Goal: Find specific page/section: Find specific page/section

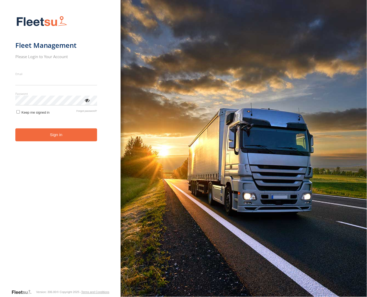
type input "**********"
click at [55, 142] on form "**********" at bounding box center [60, 151] width 90 height 276
click at [57, 136] on button "Sign in" at bounding box center [56, 134] width 82 height 13
click at [57, 133] on button "Sign in" at bounding box center [56, 134] width 82 height 13
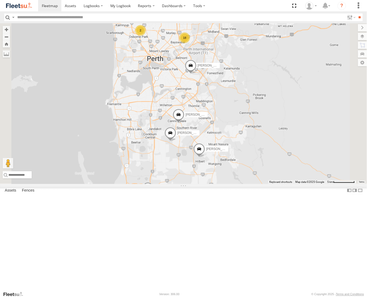
drag, startPoint x: 288, startPoint y: 64, endPoint x: 294, endPoint y: 154, distance: 89.8
click at [294, 154] on div "Luke Kossenberg - 1IFQ597 - 0448 957 648 Matthew Robinson - 1HVJ177 Stone Truck…" at bounding box center [183, 103] width 367 height 161
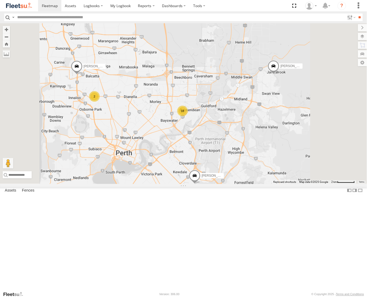
click at [188, 116] on div "18" at bounding box center [182, 111] width 11 height 11
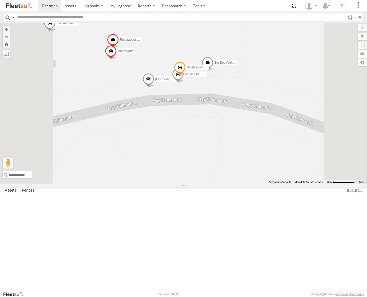
click at [183, 83] on span at bounding box center [178, 76] width 12 height 14
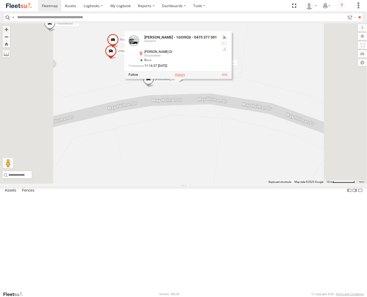
click at [185, 77] on label at bounding box center [179, 75] width 10 height 4
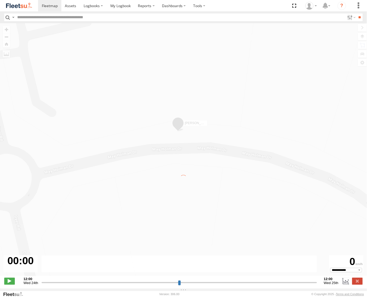
type input "**********"
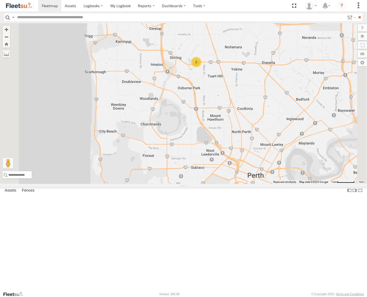
click at [201, 67] on div "2" at bounding box center [196, 62] width 11 height 11
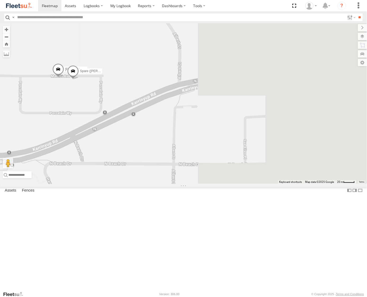
drag, startPoint x: 291, startPoint y: 186, endPoint x: 165, endPoint y: 171, distance: 127.4
click at [157, 174] on div "[PERSON_NAME] - 1IFQ597 - 0448 957 648 [PERSON_NAME] - 1HVJ177 Stone Truck - 1E…" at bounding box center [183, 103] width 367 height 161
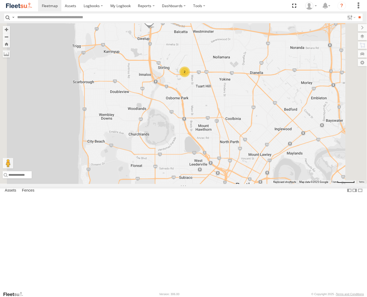
drag, startPoint x: 270, startPoint y: 234, endPoint x: 281, endPoint y: 105, distance: 129.5
click at [282, 106] on div "[PERSON_NAME] - 1IFQ597 - 0448 957 648 [PERSON_NAME] - 1HVJ177 Stone Truck - 1E…" at bounding box center [183, 103] width 367 height 161
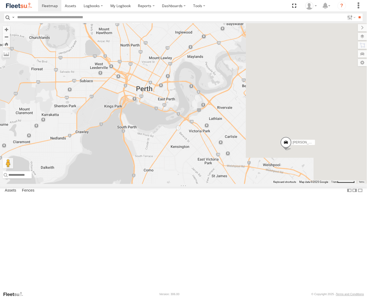
drag, startPoint x: 295, startPoint y: 154, endPoint x: 184, endPoint y: 138, distance: 112.4
click at [184, 138] on div "[PERSON_NAME] - 1IFQ597 - 0448 957 648 [PERSON_NAME] - 1HVJ177 Stone Truck - 1E…" at bounding box center [183, 103] width 367 height 161
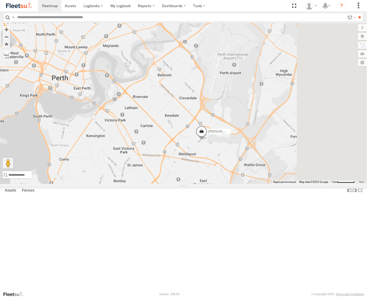
drag, startPoint x: 288, startPoint y: 162, endPoint x: 207, endPoint y: 153, distance: 81.8
click at [207, 153] on div "[PERSON_NAME] - 1IFQ597 - 0448 957 648 [PERSON_NAME] - 1HVJ177 Stone Truck - 1E…" at bounding box center [183, 103] width 367 height 161
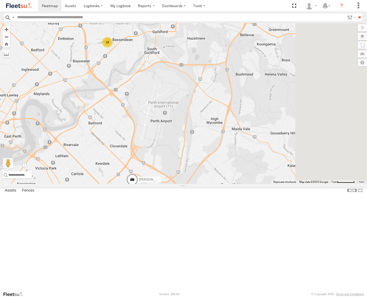
drag, startPoint x: 244, startPoint y: 65, endPoint x: 222, endPoint y: 160, distance: 97.9
click at [222, 160] on div "[PERSON_NAME] - 1IFQ597 - 0448 957 648 [PERSON_NAME] - 1HVJ177 Stone Truck - 1E…" at bounding box center [183, 103] width 367 height 161
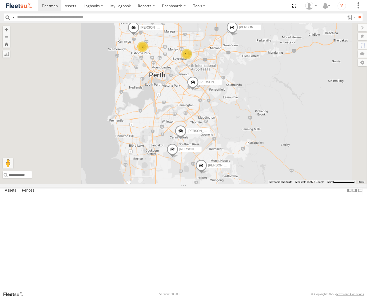
drag, startPoint x: 226, startPoint y: 150, endPoint x: 254, endPoint y: 69, distance: 85.5
click at [254, 69] on div "[PERSON_NAME] - 1IFQ597 - 0448 957 648 [PERSON_NAME] - 1HVJ177 Stone Truck - 1E…" at bounding box center [183, 103] width 367 height 161
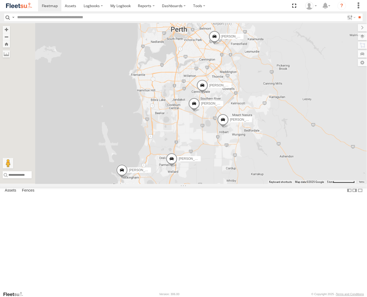
drag, startPoint x: 237, startPoint y: 115, endPoint x: 225, endPoint y: 206, distance: 90.9
click at [225, 184] on div "[PERSON_NAME] - 1IFQ597 - 0448 957 648 [PERSON_NAME] - 1HVJ177 Stone Truck - 1E…" at bounding box center [183, 103] width 367 height 161
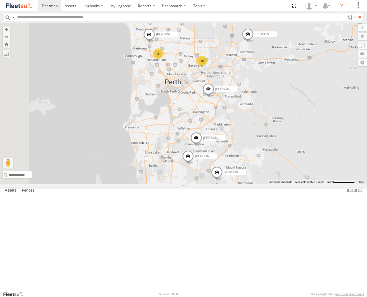
click at [163, 59] on div "2" at bounding box center [158, 53] width 11 height 11
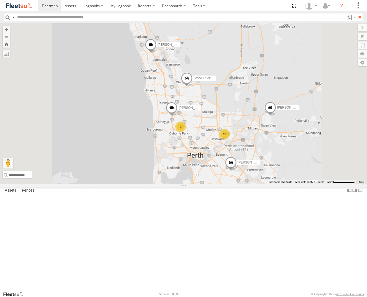
click at [0, 0] on div "[PERSON_NAME] - 1GOI925 -" at bounding box center [0, 0] width 0 height 0
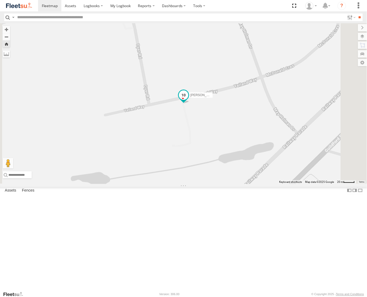
click at [188, 100] on span at bounding box center [183, 96] width 10 height 10
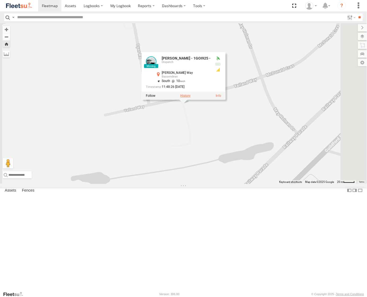
click at [190, 98] on label at bounding box center [185, 96] width 10 height 4
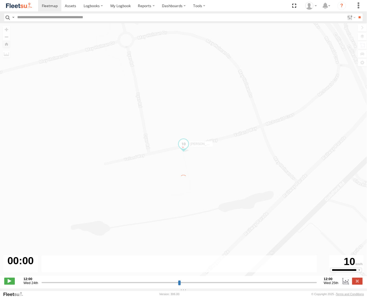
type input "**********"
